Goal: Use online tool/utility: Use online tool/utility

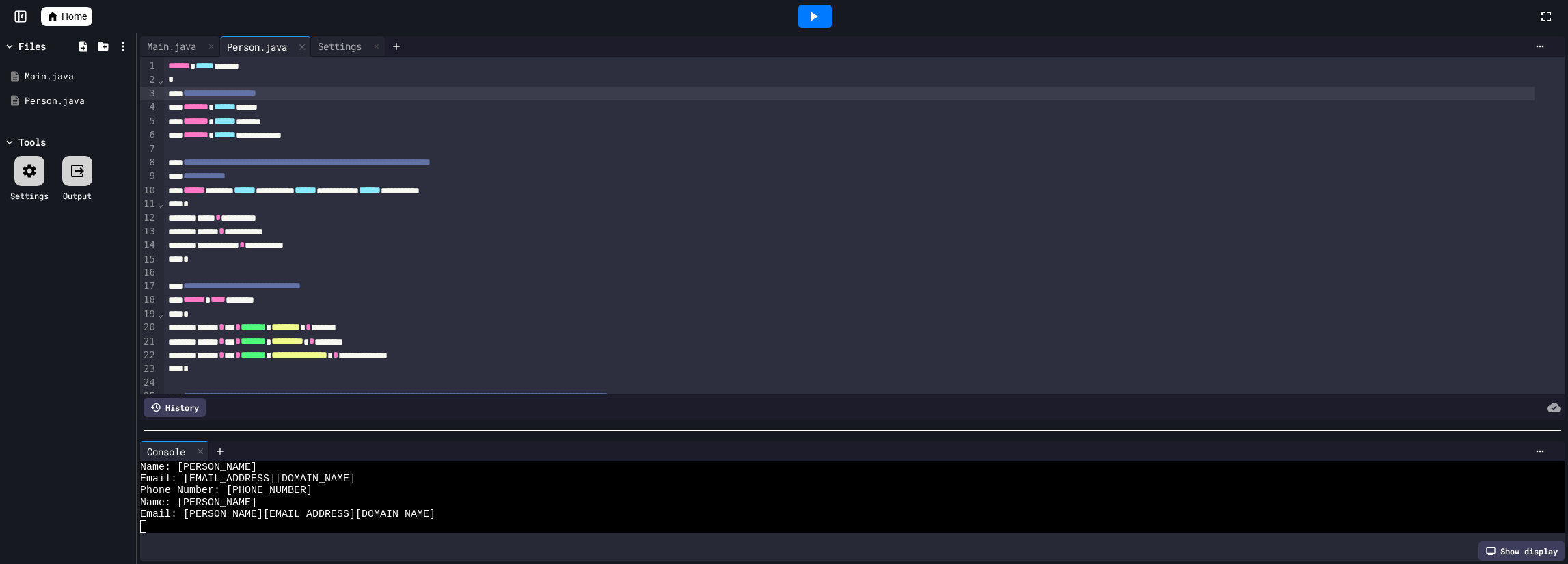
click at [330, 89] on div "**********" at bounding box center [849, 93] width 1371 height 13
click at [329, 80] on div "*" at bounding box center [849, 80] width 1371 height 13
click at [159, 47] on div "Main.java" at bounding box center [172, 46] width 63 height 14
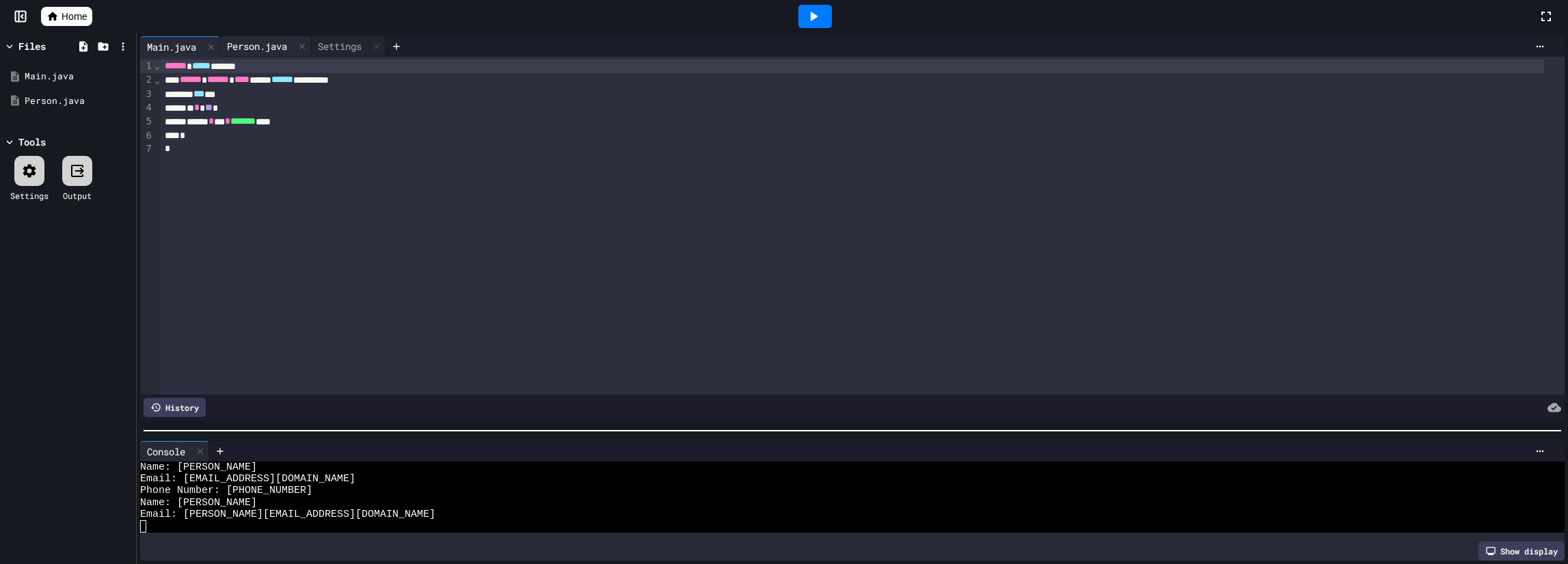
click at [245, 49] on div "Person.java" at bounding box center [257, 46] width 74 height 14
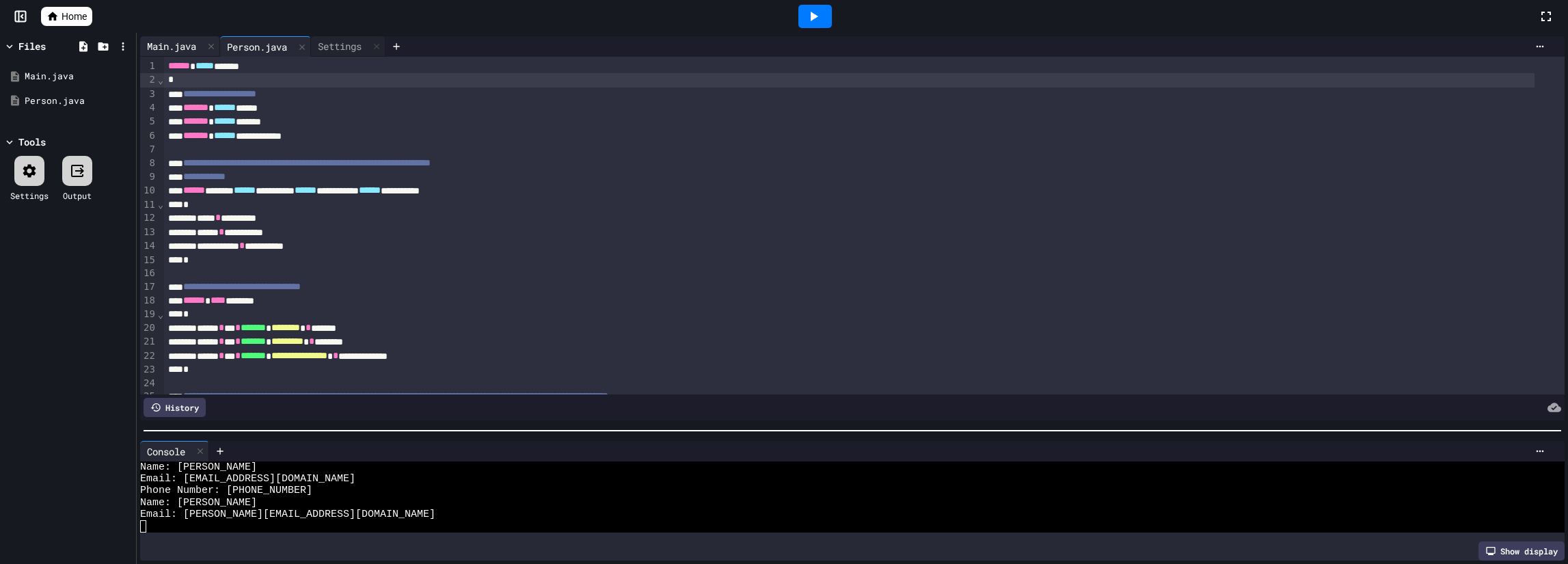
click at [181, 39] on div "Main.java" at bounding box center [180, 47] width 80 height 21
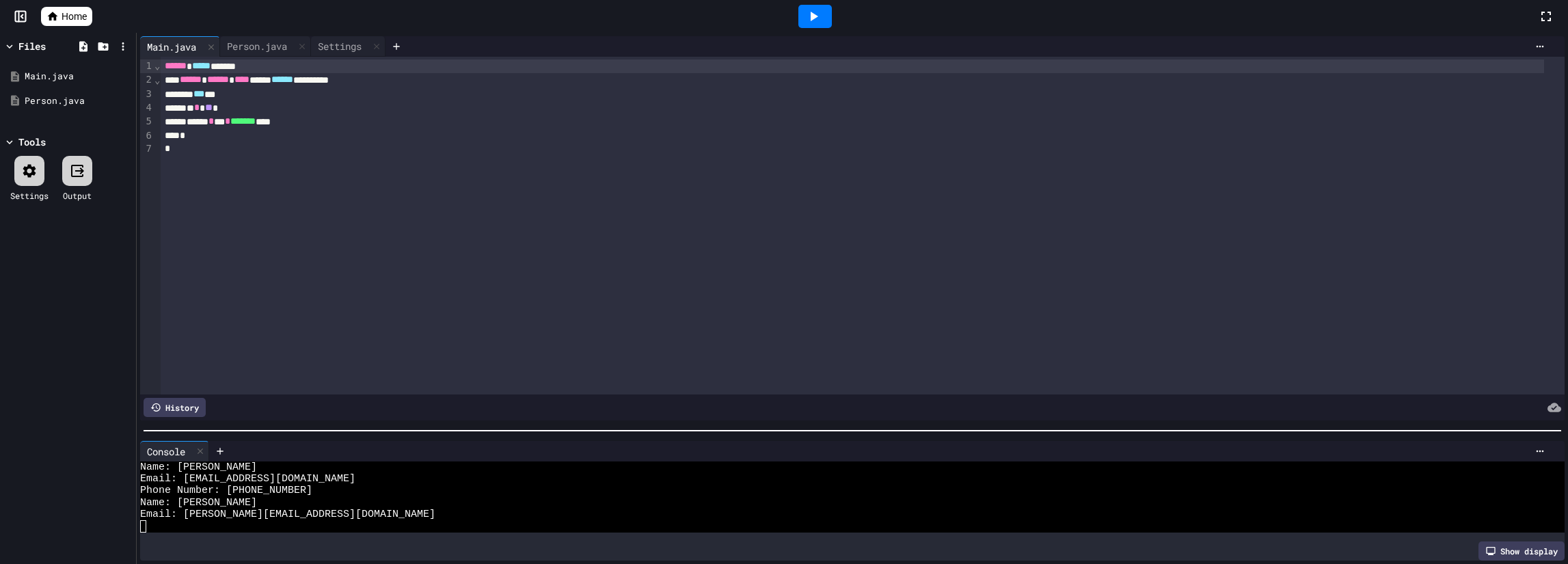
click at [259, 32] on div at bounding box center [815, 16] width 1446 height 37
click at [259, 42] on div "Person.java" at bounding box center [257, 46] width 74 height 14
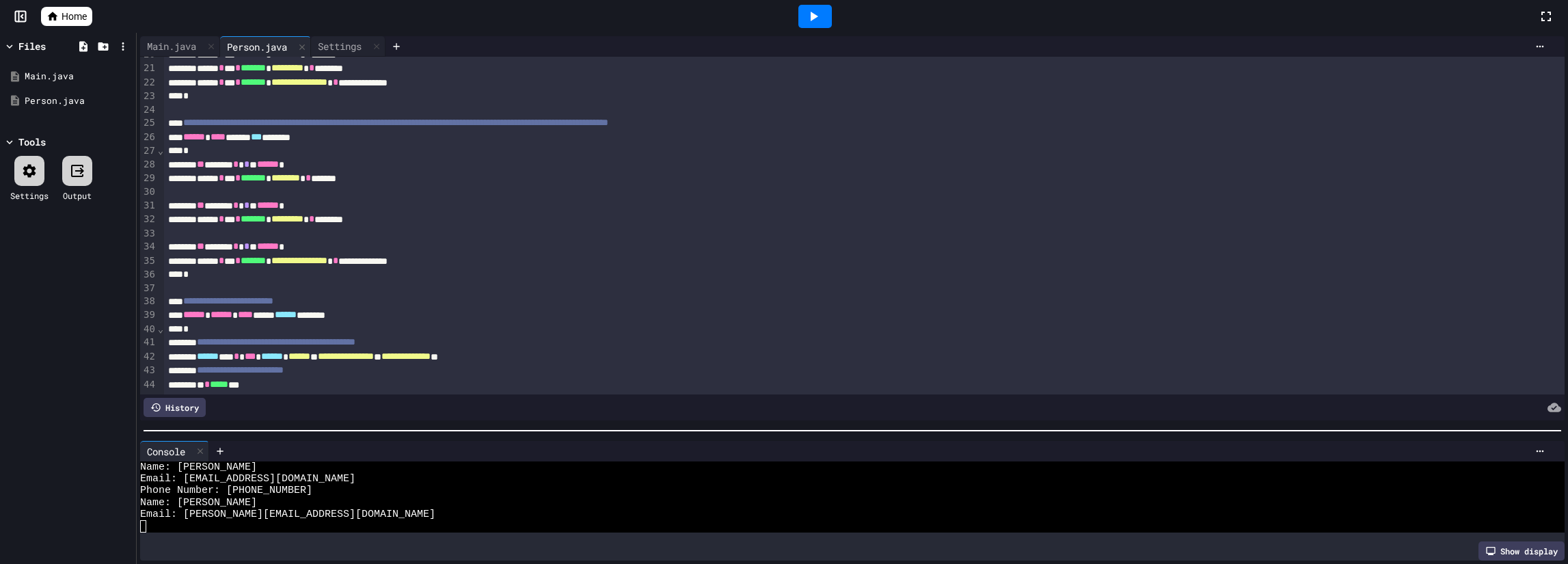
scroll to position [387, 0]
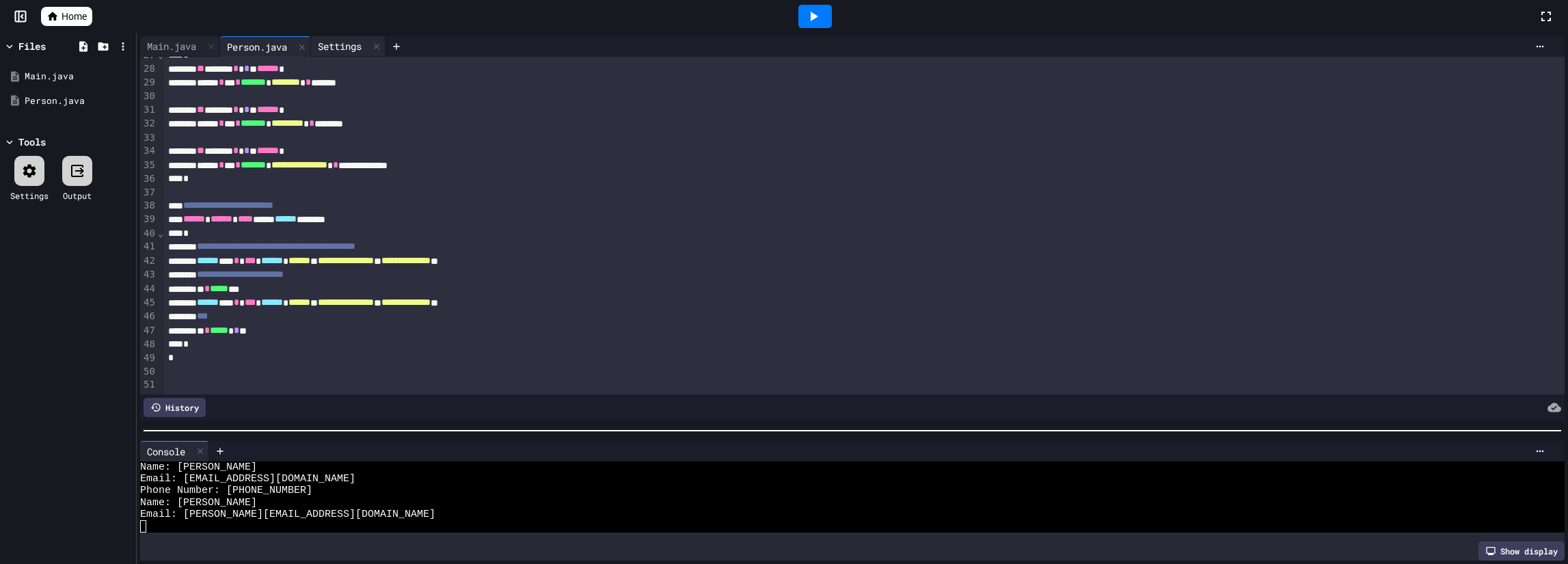
click at [342, 36] on div "Settings" at bounding box center [348, 47] width 74 height 21
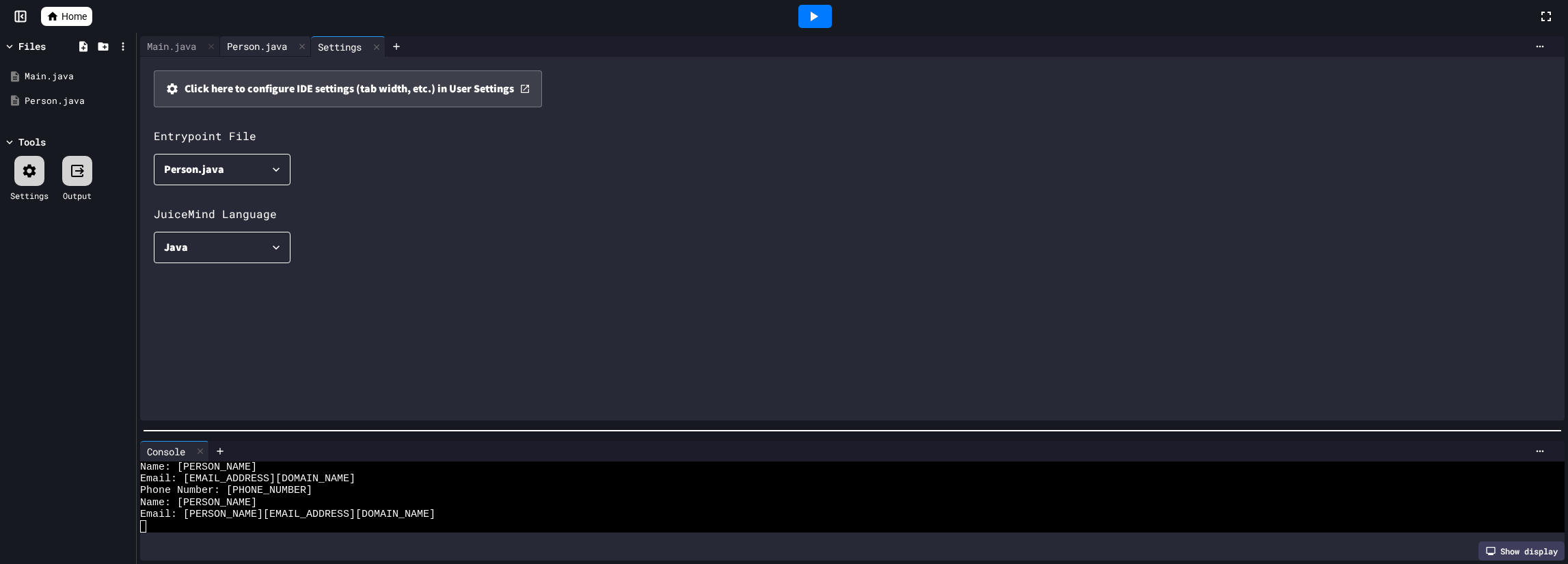
click at [271, 39] on div "Person.java" at bounding box center [257, 46] width 74 height 14
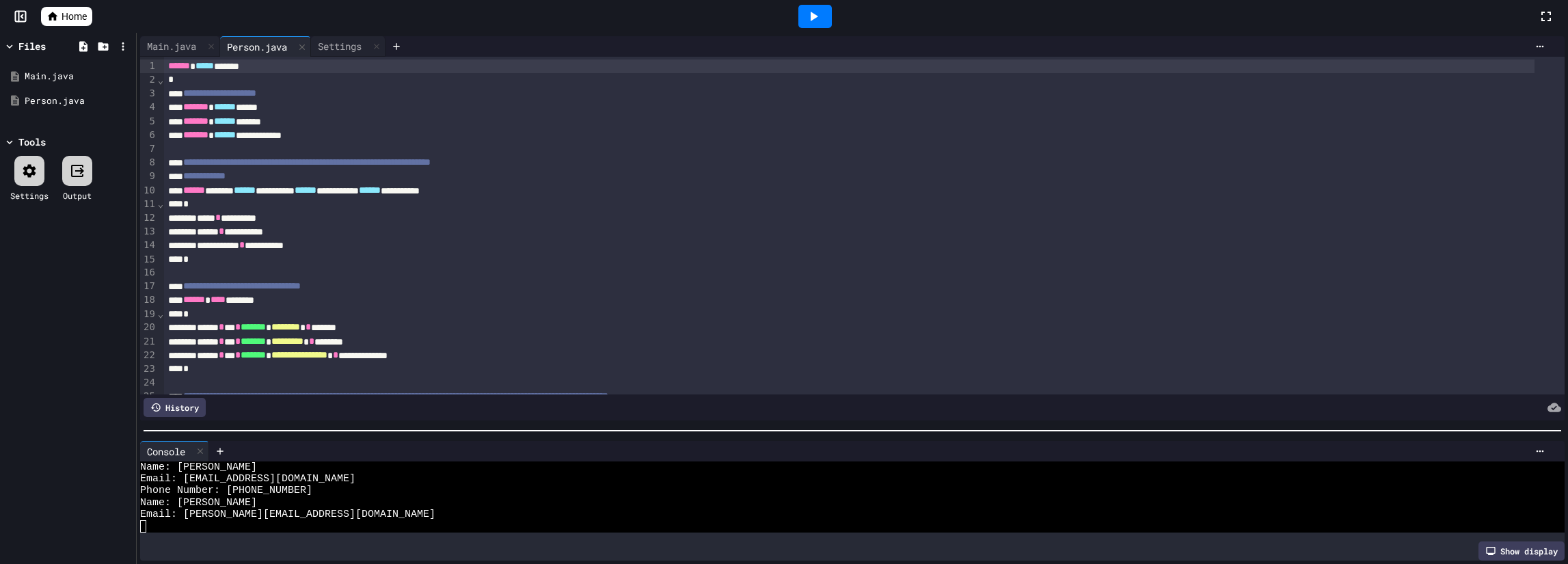
scroll to position [387, 0]
